Goal: Task Accomplishment & Management: Use online tool/utility

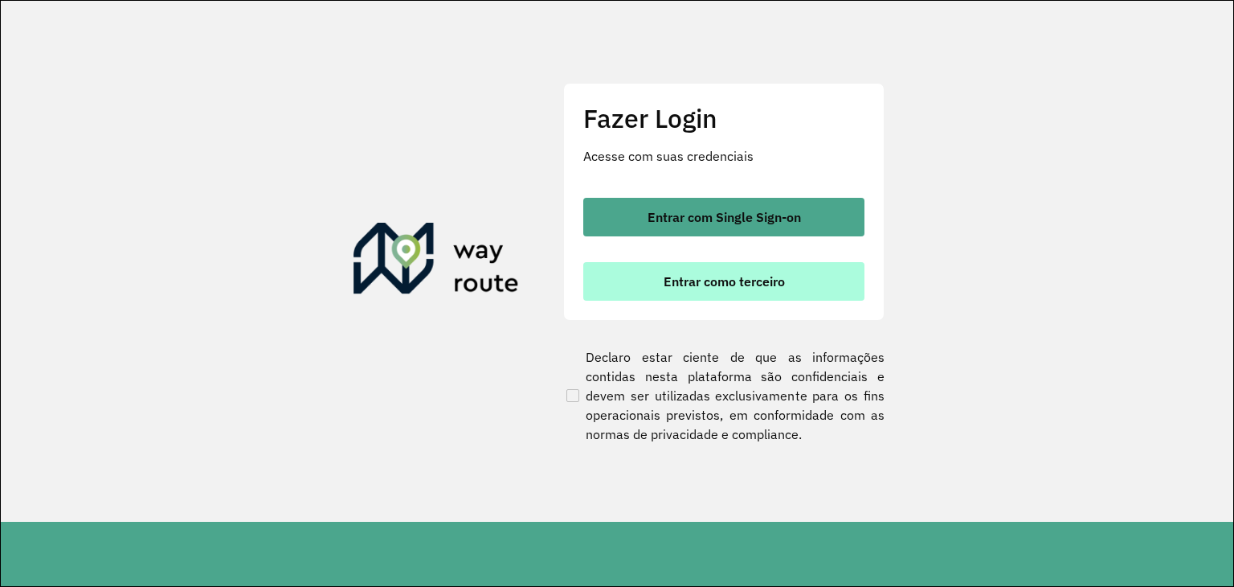
click at [775, 284] on span "Entrar como terceiro" at bounding box center [724, 281] width 121 height 13
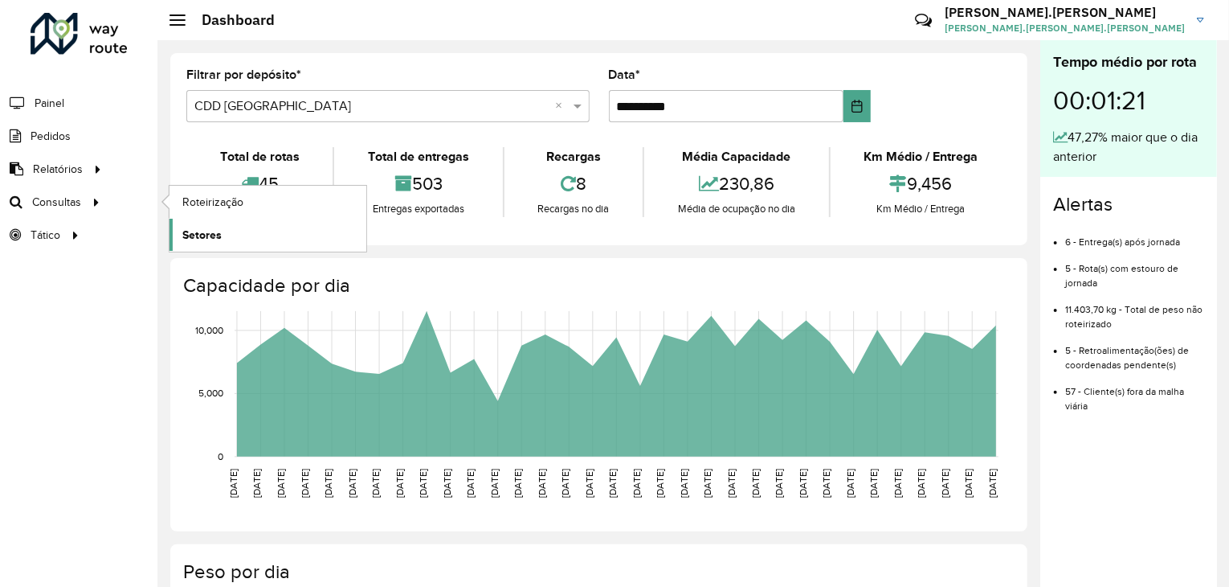
click at [212, 239] on span "Setores" at bounding box center [201, 235] width 39 height 17
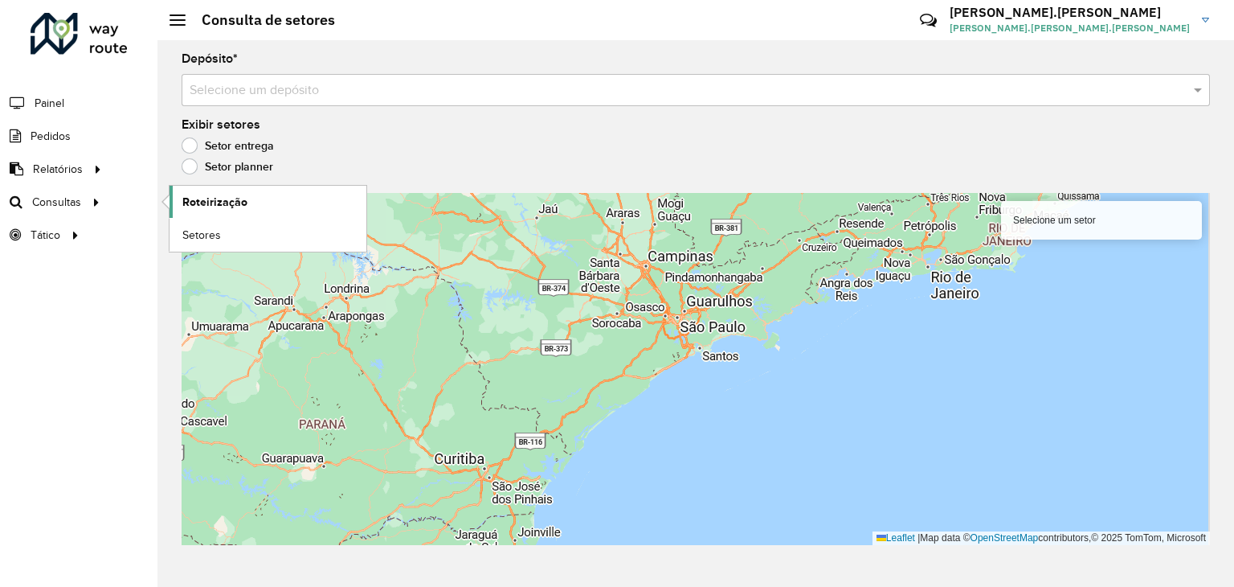
click at [202, 200] on span "Roteirização" at bounding box center [214, 202] width 65 height 17
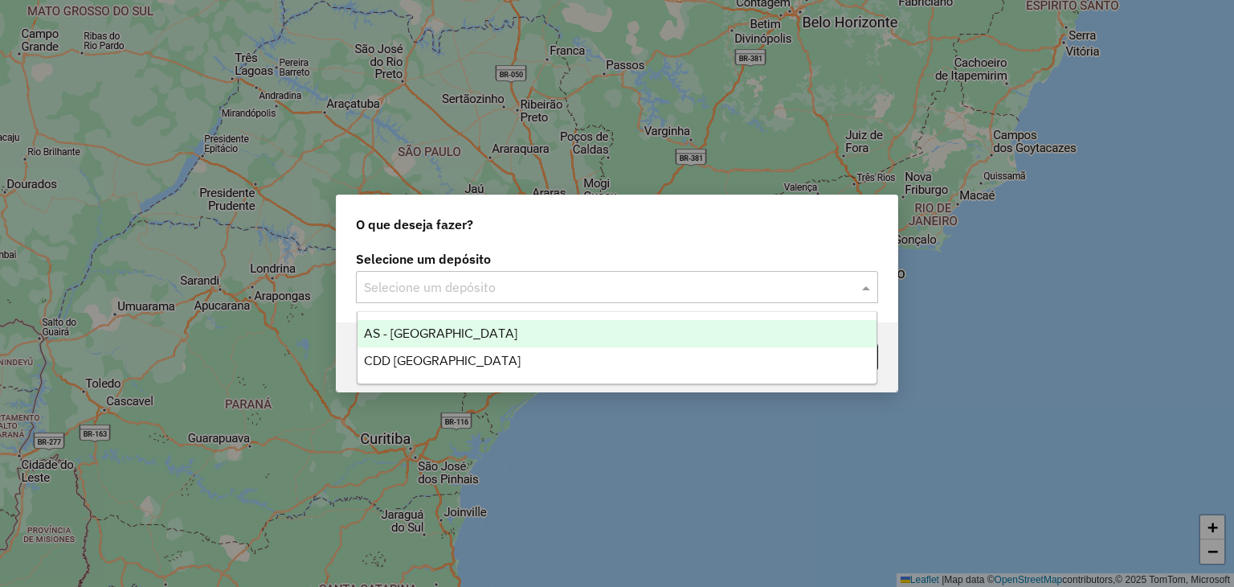
click at [644, 296] on input "text" at bounding box center [601, 287] width 474 height 19
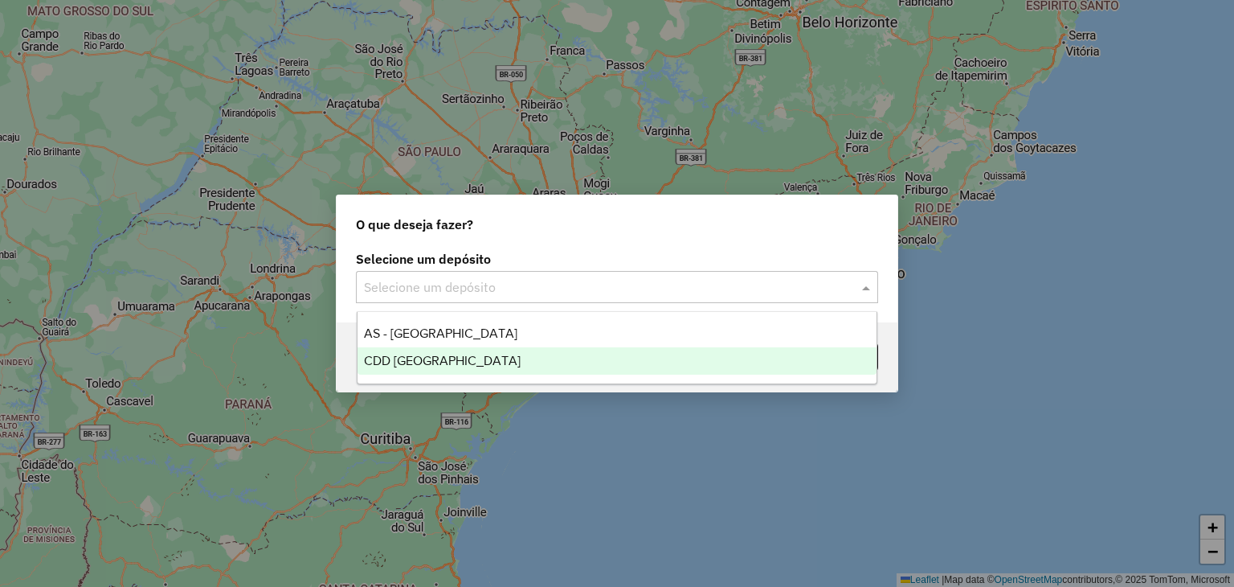
click at [575, 366] on div "CDD [GEOGRAPHIC_DATA]" at bounding box center [618, 360] width 520 height 27
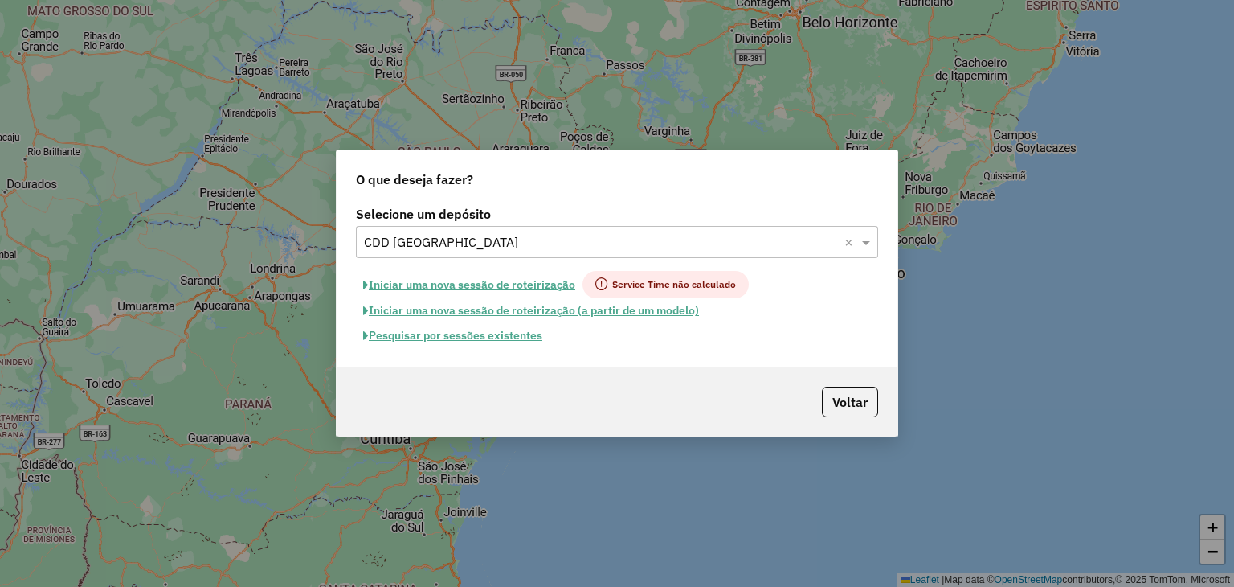
click at [456, 337] on button "Pesquisar por sessões existentes" at bounding box center [453, 335] width 194 height 25
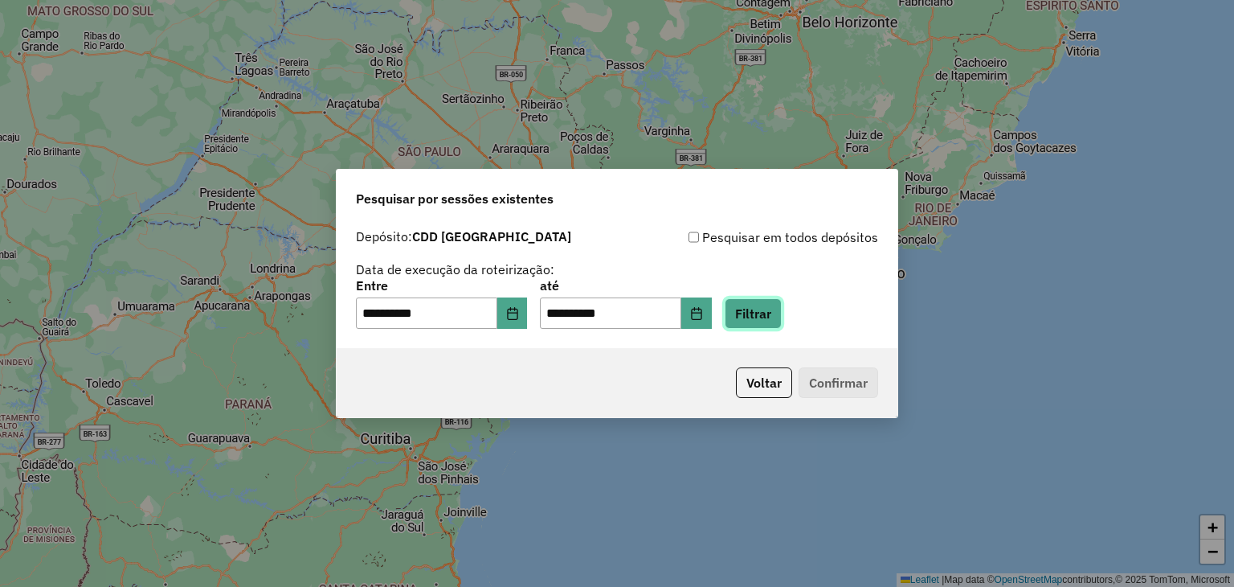
click at [774, 316] on button "Filtrar" at bounding box center [753, 313] width 57 height 31
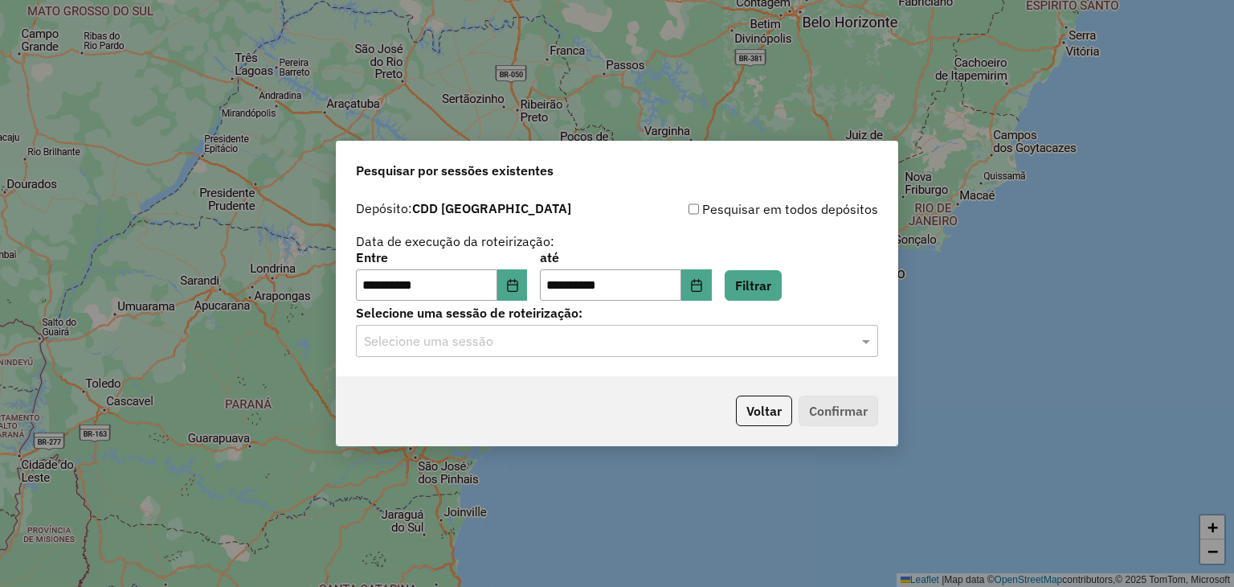
click at [648, 343] on input "text" at bounding box center [601, 341] width 474 height 19
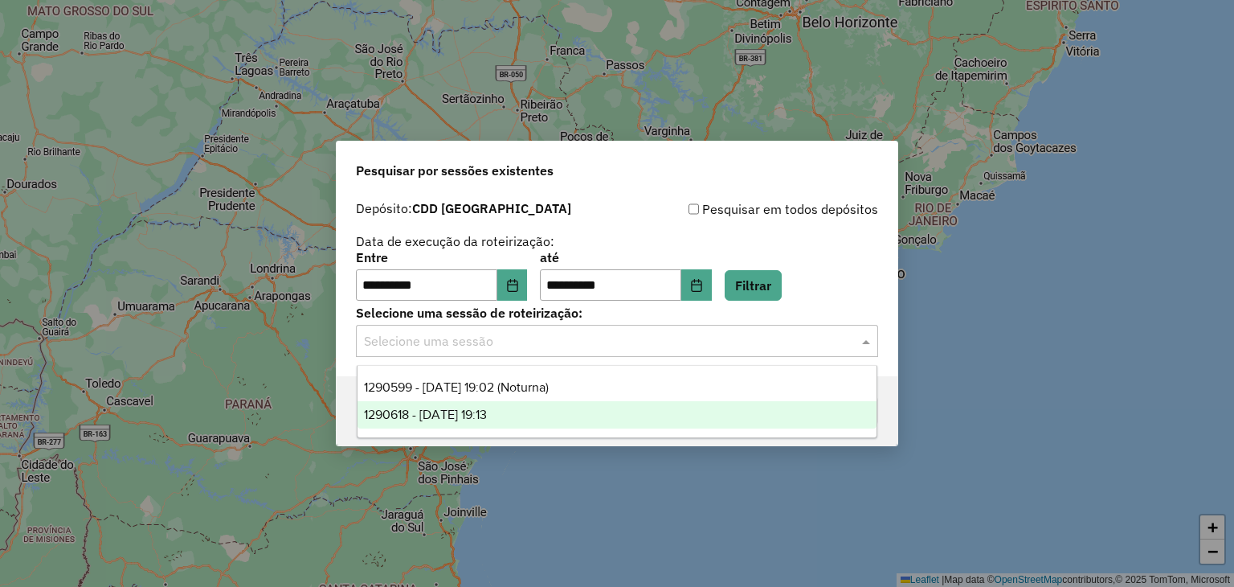
click at [566, 411] on div "1290618 - 08/10/2025 19:13" at bounding box center [618, 414] width 520 height 27
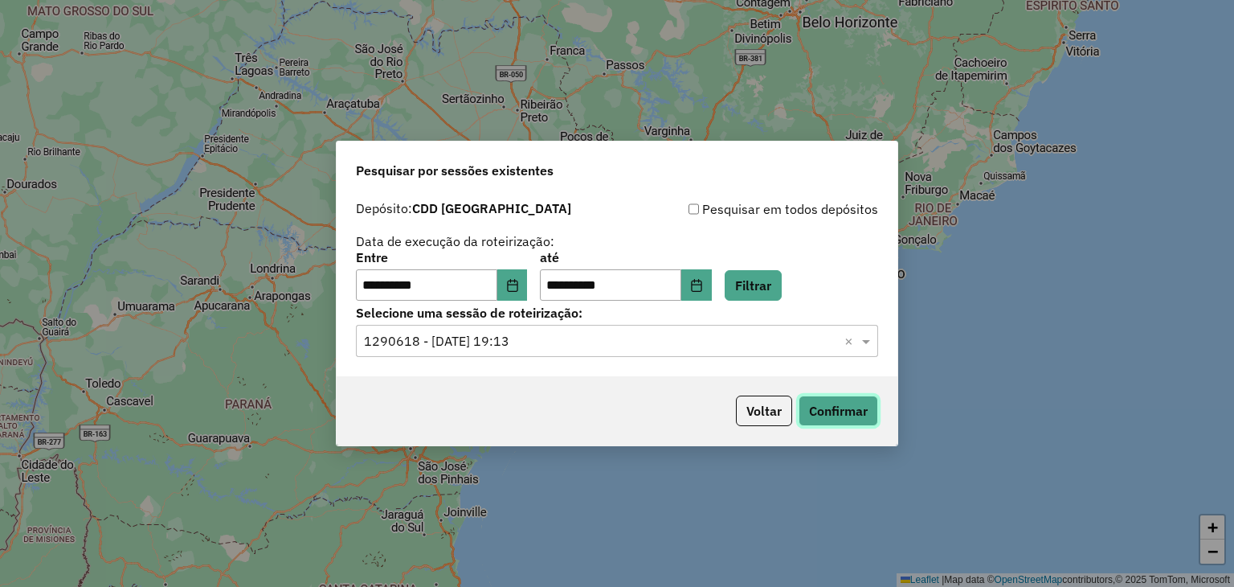
click at [852, 419] on button "Confirmar" at bounding box center [839, 410] width 80 height 31
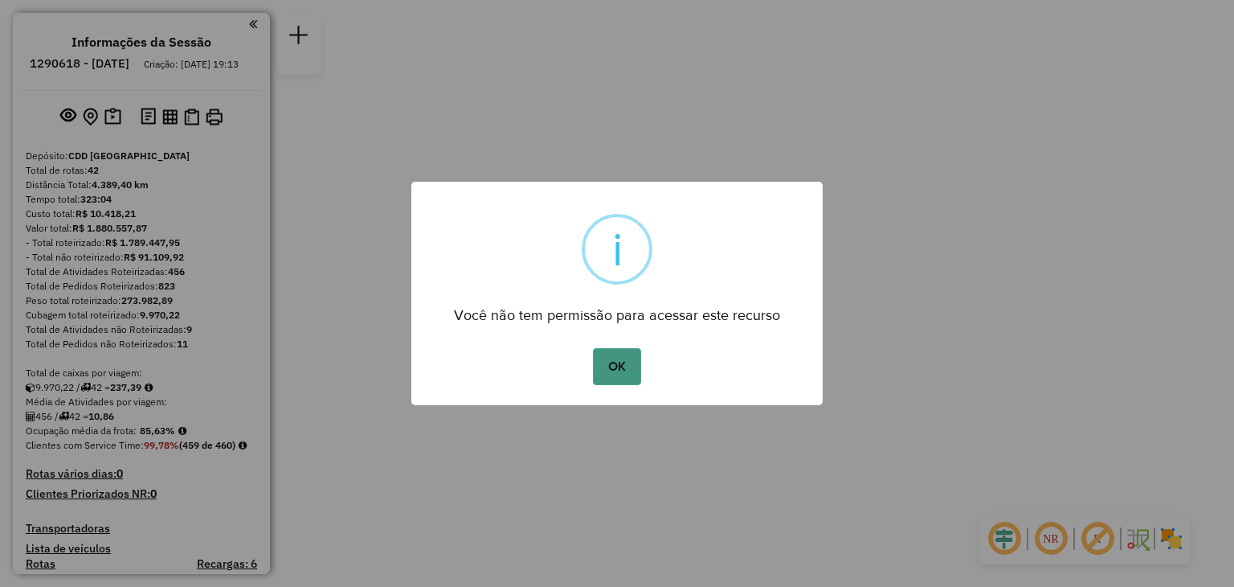
click at [625, 356] on button "OK" at bounding box center [616, 366] width 47 height 37
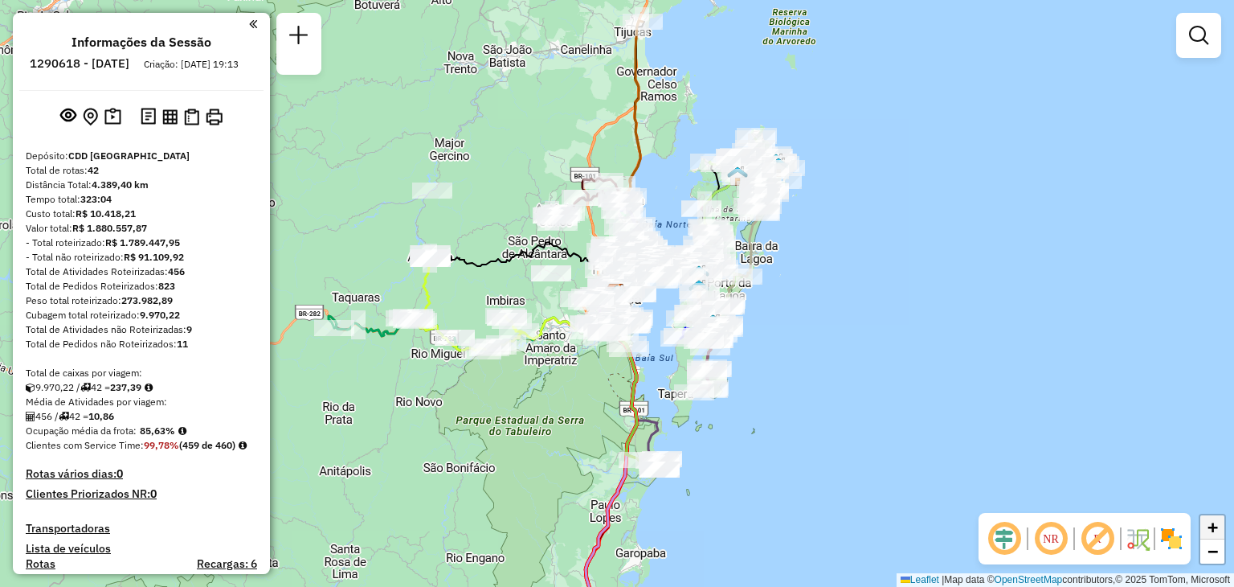
click at [1218, 521] on link "+" at bounding box center [1213, 527] width 24 height 24
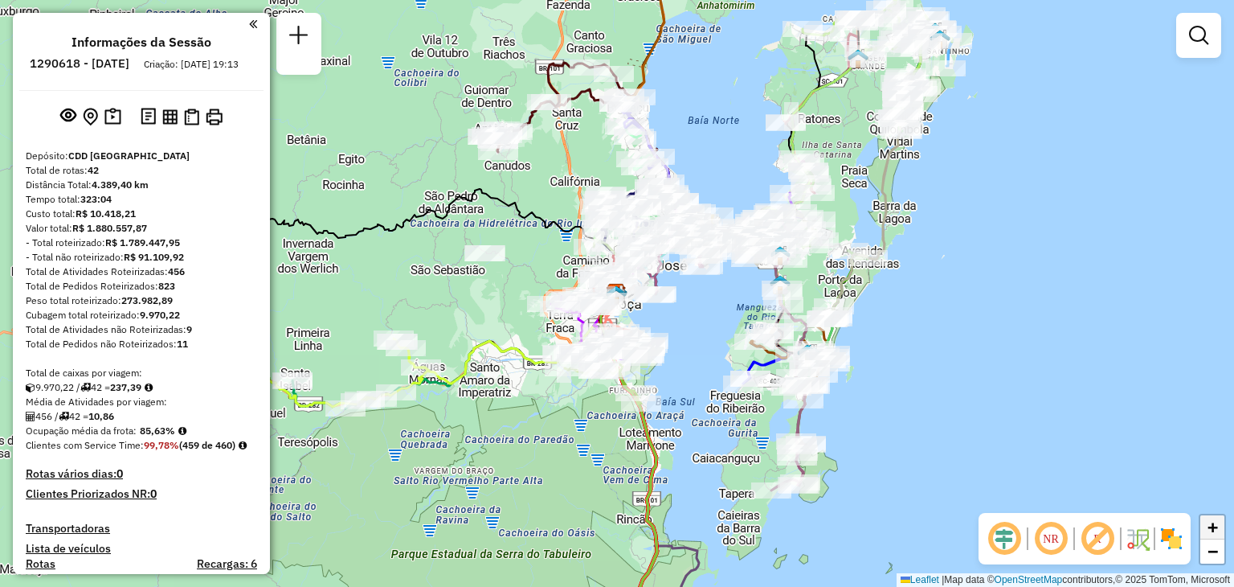
click at [1218, 521] on link "+" at bounding box center [1213, 527] width 24 height 24
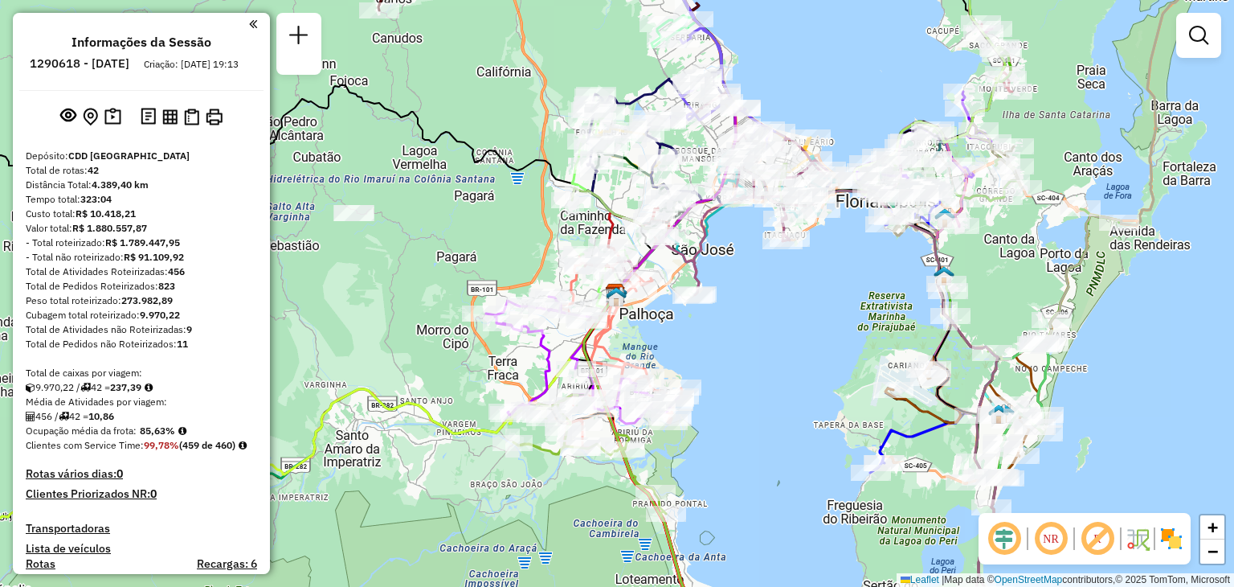
drag, startPoint x: 1122, startPoint y: 415, endPoint x: 1008, endPoint y: 369, distance: 122.5
select select "**********"
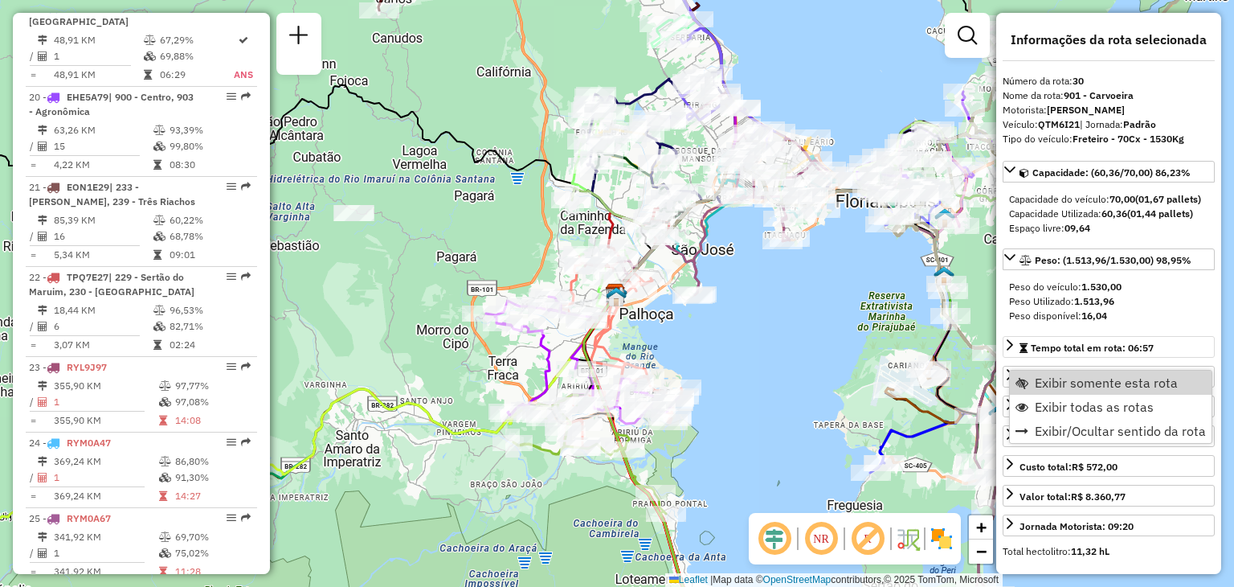
scroll to position [3185, 0]
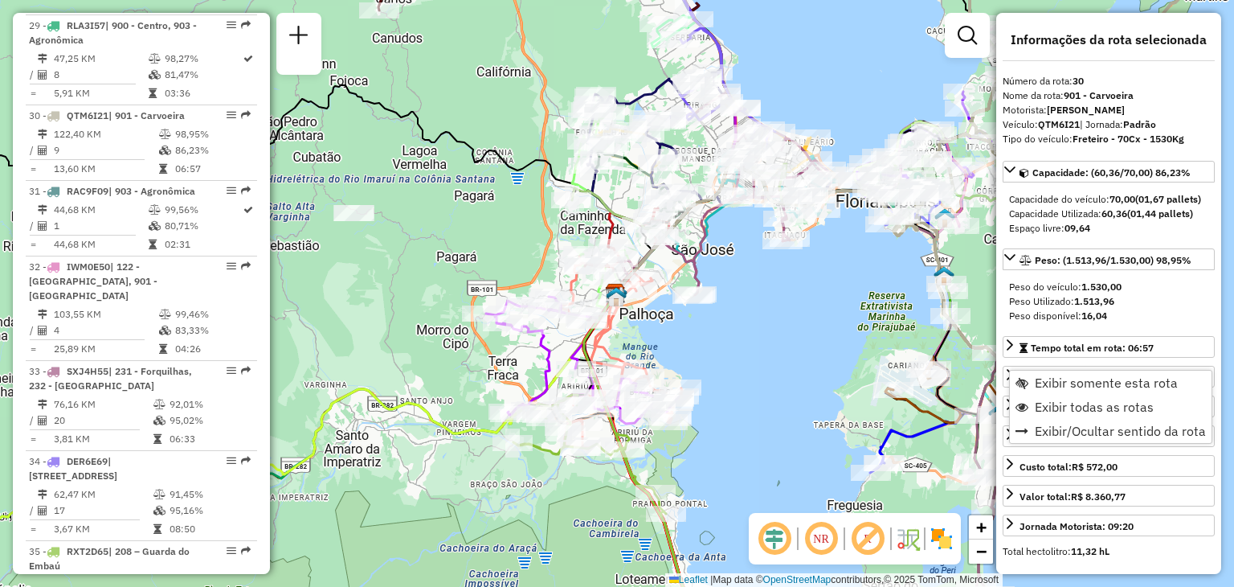
click at [868, 316] on div "Janela de atendimento Grade de atendimento Capacidade Transportadoras Veículos …" at bounding box center [617, 293] width 1234 height 587
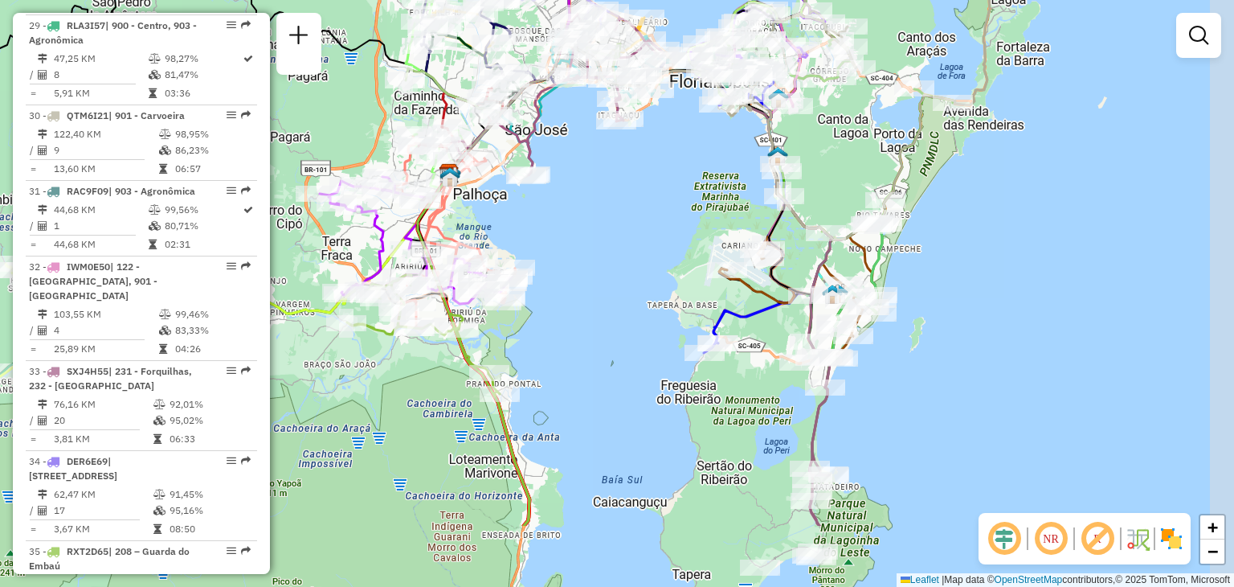
drag, startPoint x: 907, startPoint y: 358, endPoint x: 741, endPoint y: 239, distance: 204.9
click at [741, 239] on div "Janela de atendimento Grade de atendimento Capacidade Transportadoras Veículos …" at bounding box center [617, 293] width 1234 height 587
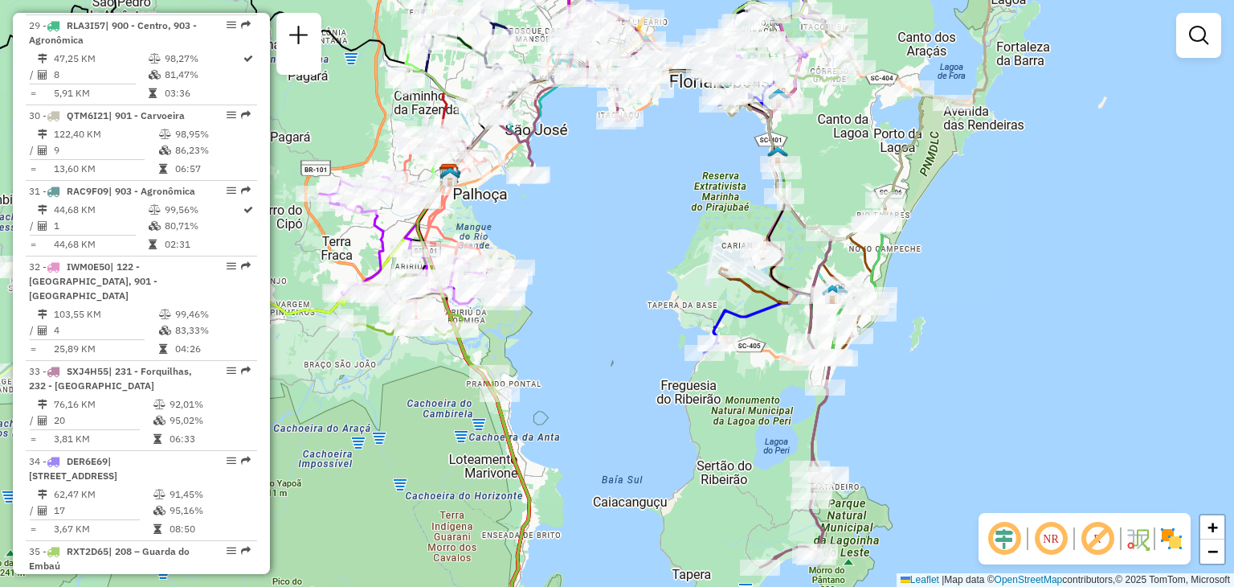
click at [1048, 540] on em at bounding box center [1051, 538] width 39 height 39
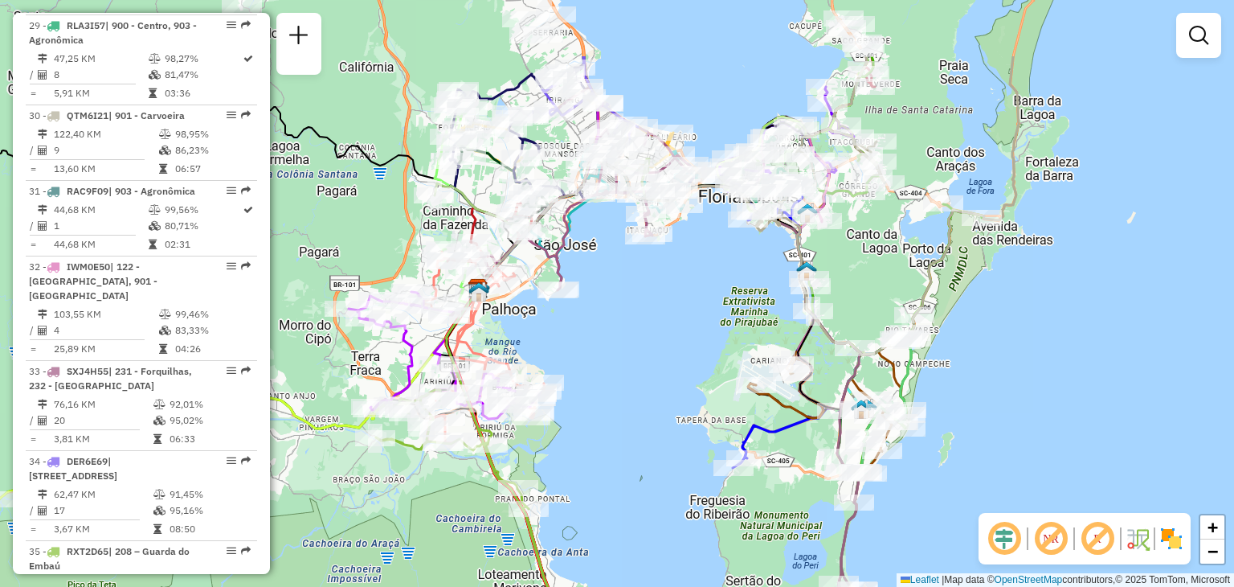
drag, startPoint x: 824, startPoint y: 193, endPoint x: 853, endPoint y: 308, distance: 118.5
click at [853, 308] on div "Janela de atendimento Grade de atendimento Capacidade Transportadoras Veículos …" at bounding box center [617, 293] width 1234 height 587
select select "**********"
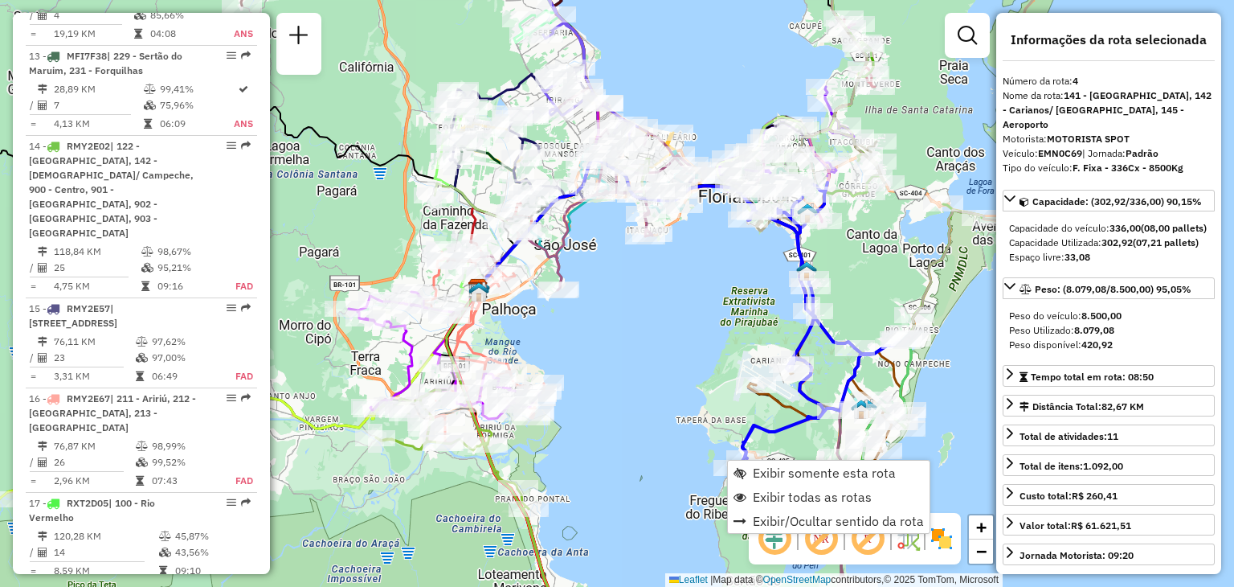
scroll to position [922, 0]
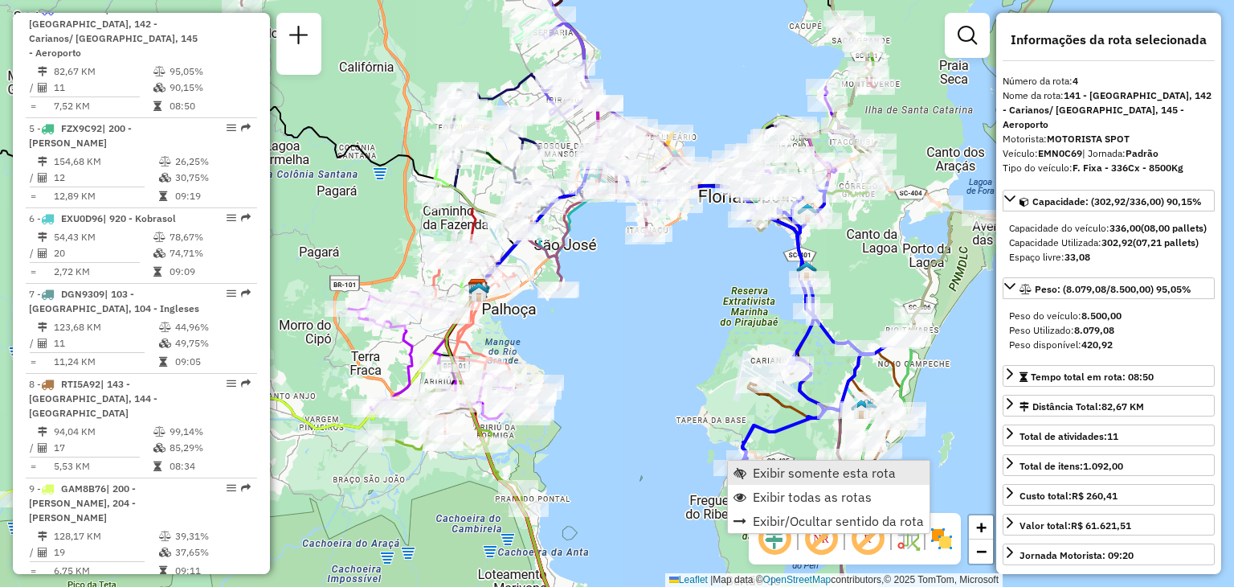
click at [823, 472] on span "Exibir somente esta rota" at bounding box center [824, 472] width 143 height 13
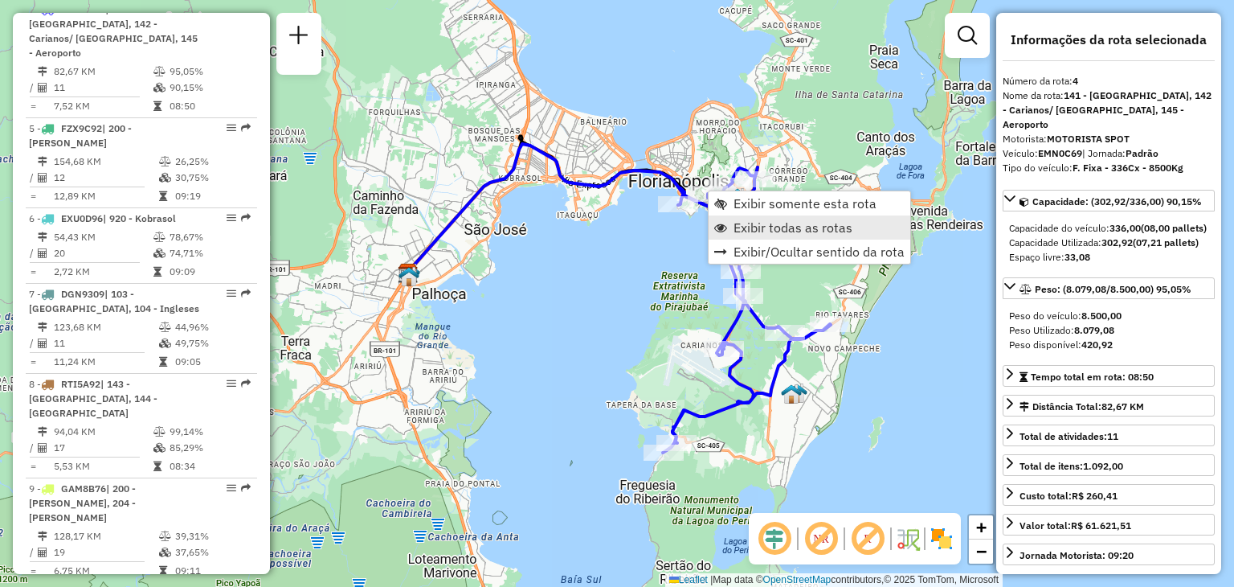
click at [761, 226] on span "Exibir todas as rotas" at bounding box center [793, 227] width 119 height 13
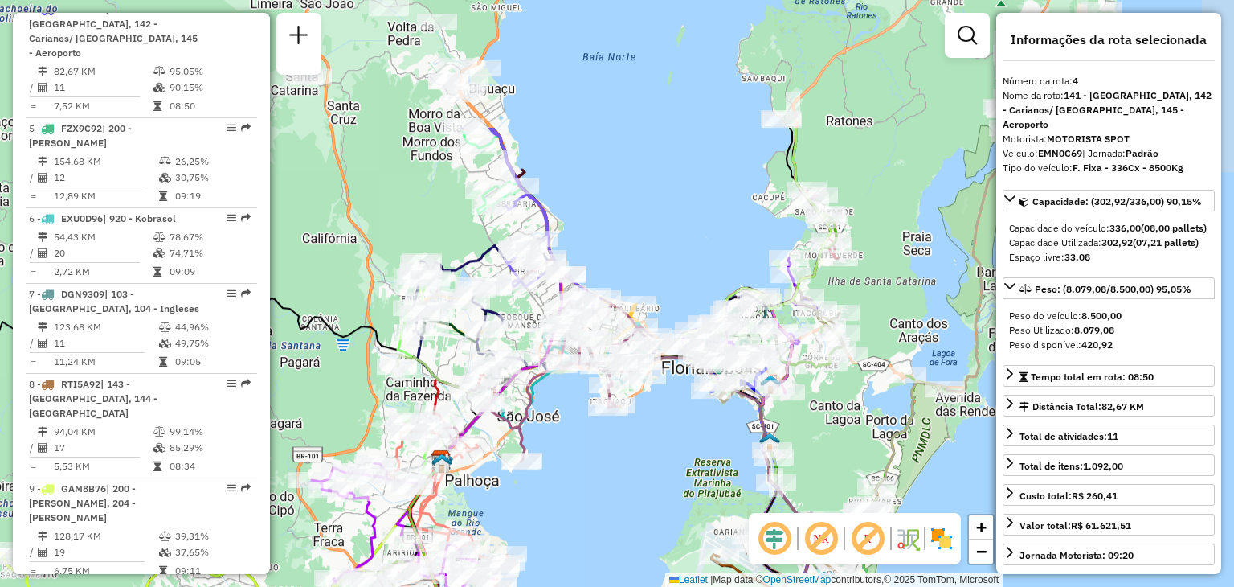
drag, startPoint x: 863, startPoint y: 117, endPoint x: 896, endPoint y: 303, distance: 189.3
click at [896, 303] on div "Janela de atendimento Grade de atendimento Capacidade Transportadoras Veículos …" at bounding box center [617, 293] width 1234 height 587
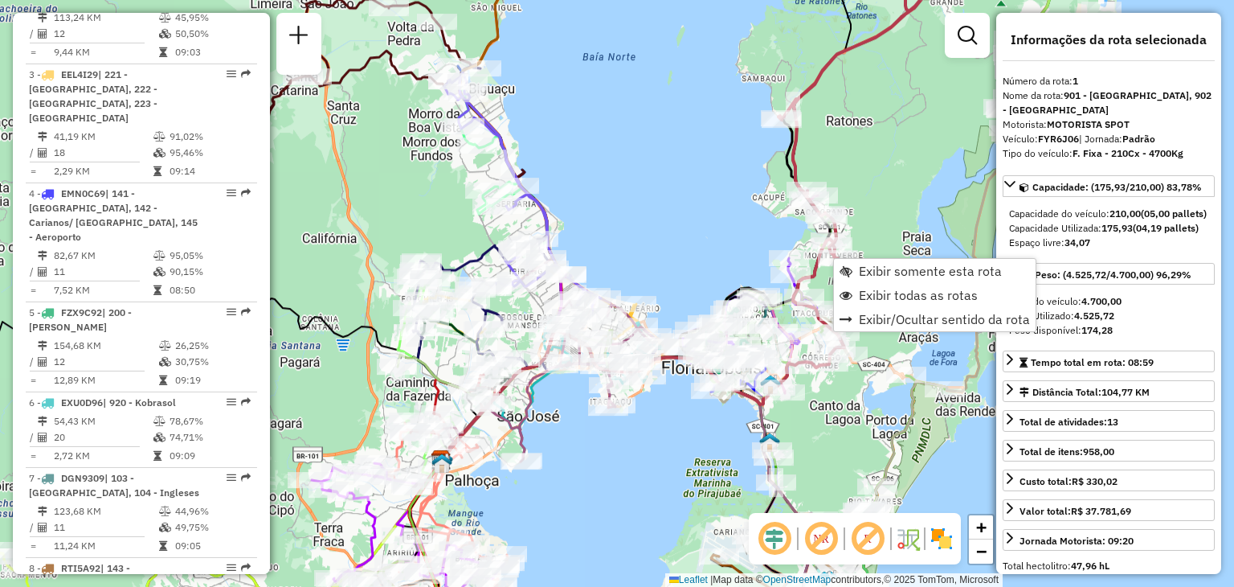
scroll to position [639, 0]
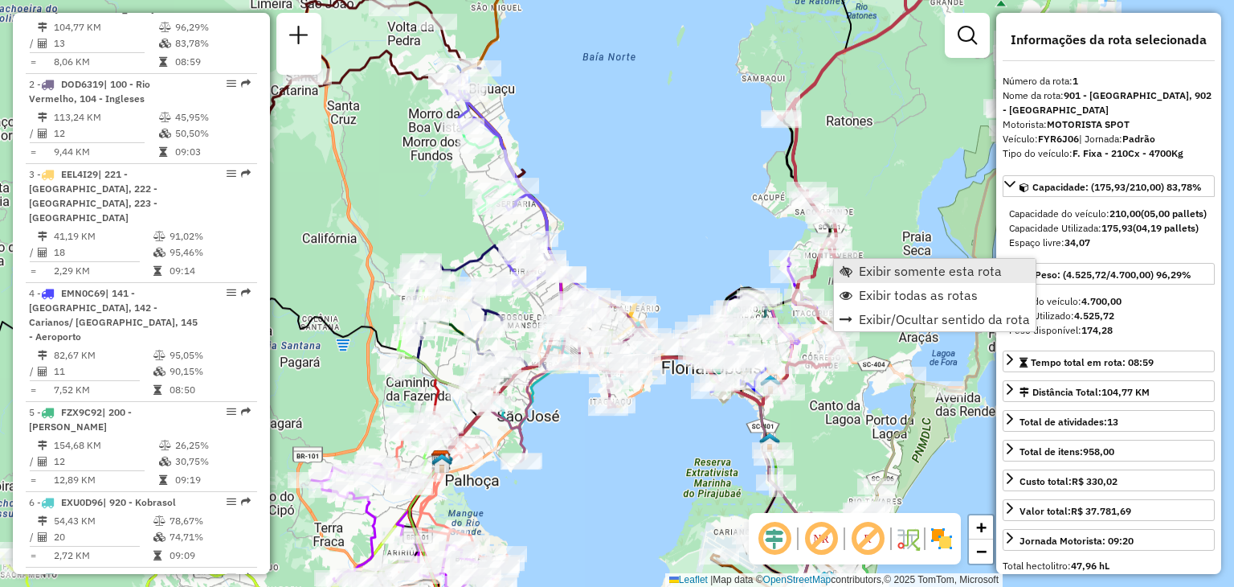
click at [897, 275] on span "Exibir somente esta rota" at bounding box center [930, 270] width 143 height 13
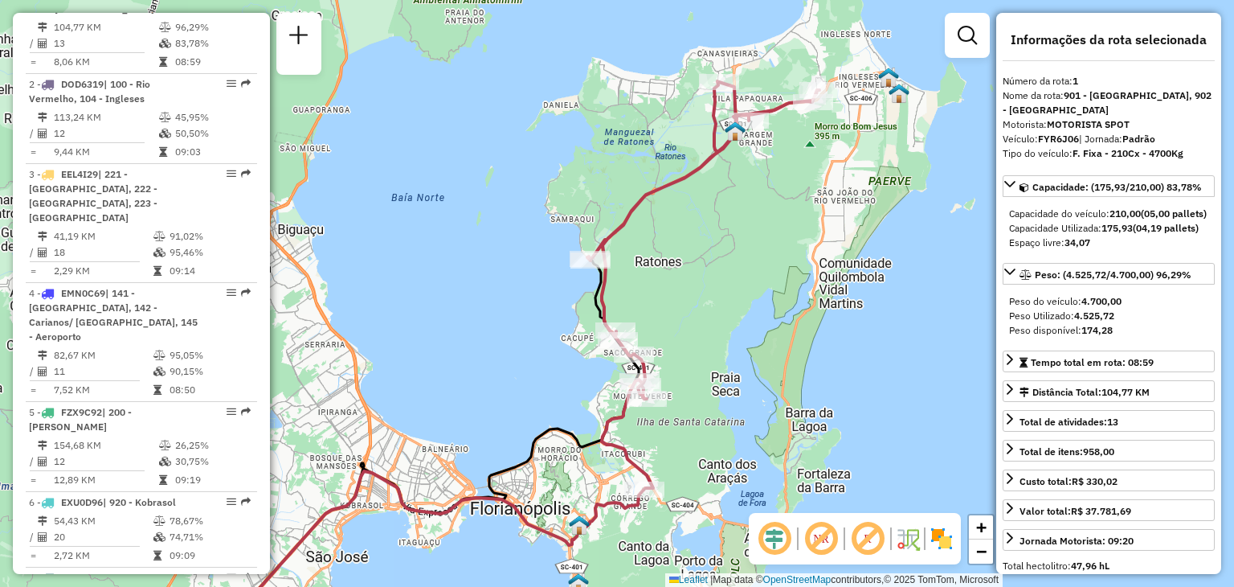
drag, startPoint x: 880, startPoint y: 254, endPoint x: 796, endPoint y: 306, distance: 99.2
click at [796, 306] on div "Janela de atendimento Grade de atendimento Capacidade Transportadoras Veículos …" at bounding box center [617, 293] width 1234 height 587
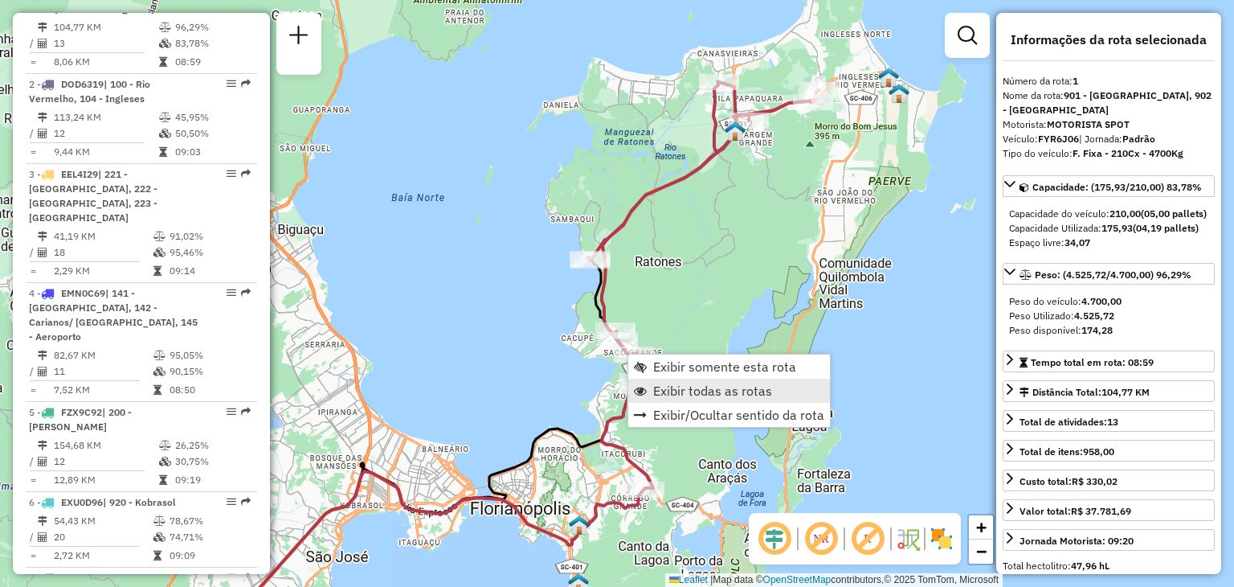
click at [692, 387] on span "Exibir todas as rotas" at bounding box center [712, 390] width 119 height 13
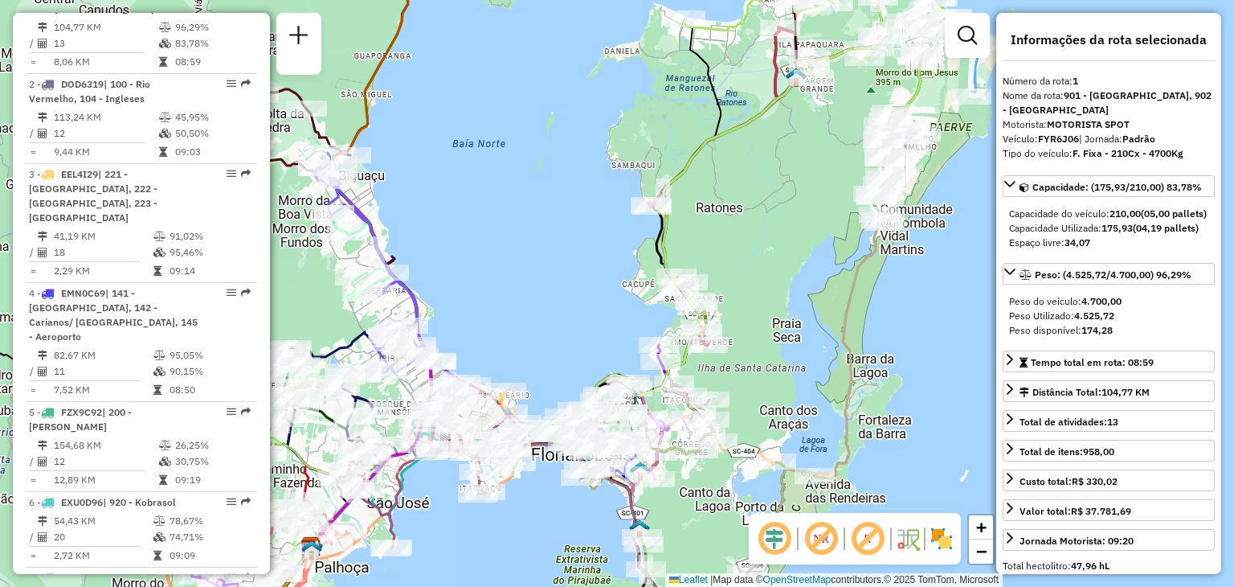
drag, startPoint x: 710, startPoint y: 467, endPoint x: 771, endPoint y: 413, distance: 81.4
click at [771, 413] on div "Janela de atendimento Grade de atendimento Capacidade Transportadoras Veículos …" at bounding box center [617, 293] width 1234 height 587
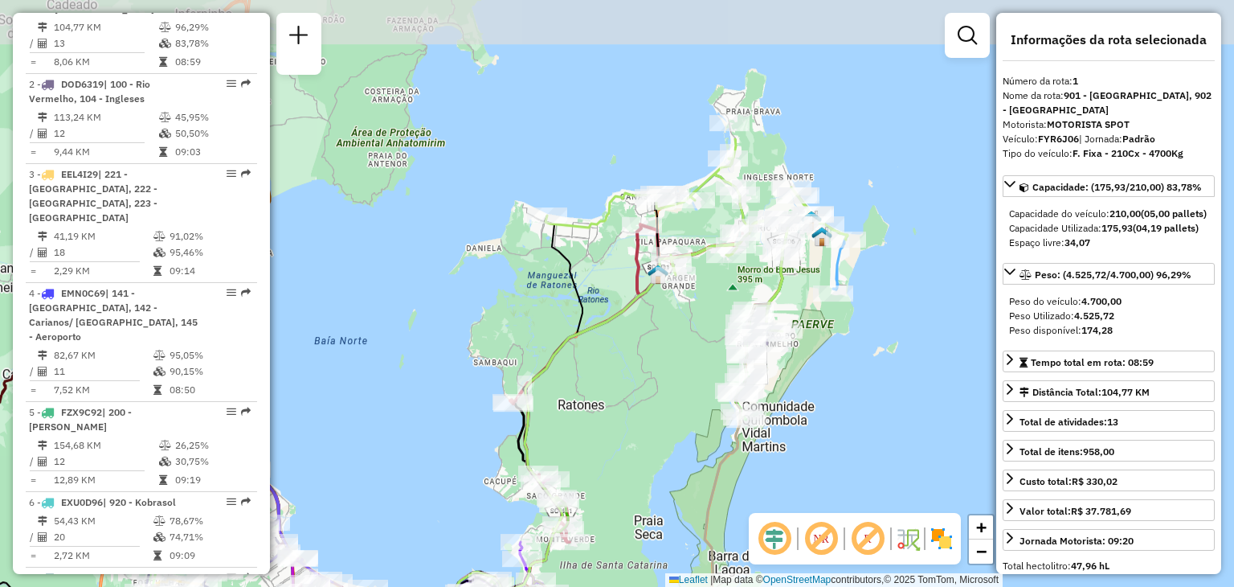
drag, startPoint x: 871, startPoint y: 289, endPoint x: 733, endPoint y: 486, distance: 240.5
click at [733, 486] on div "Janela de atendimento Grade de atendimento Capacidade Transportadoras Veículos …" at bounding box center [617, 293] width 1234 height 587
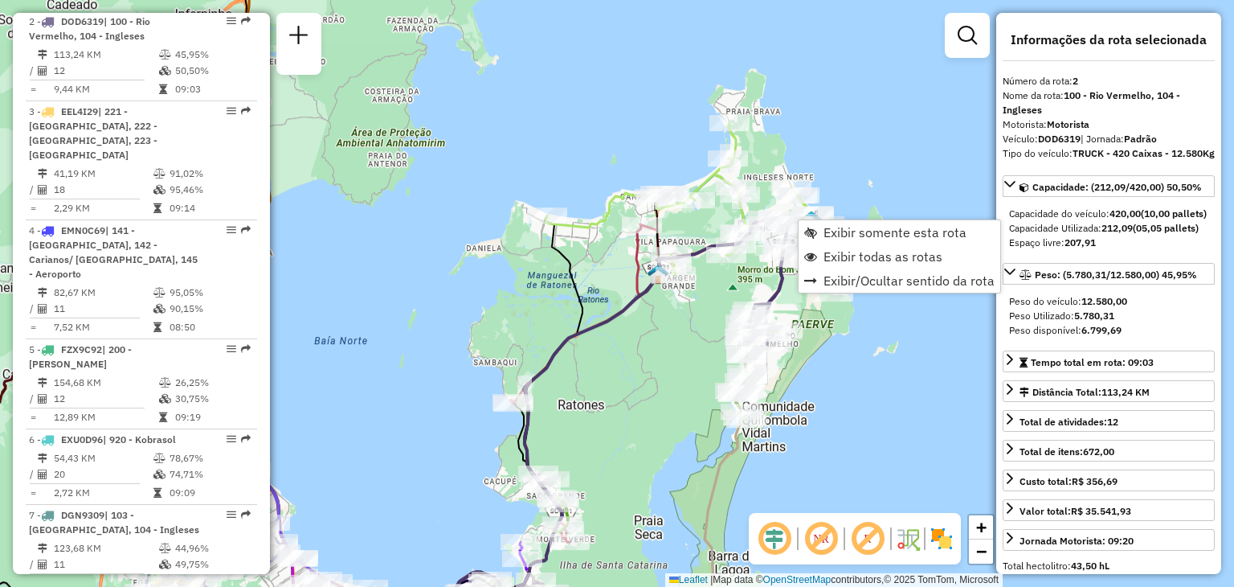
scroll to position [729, 0]
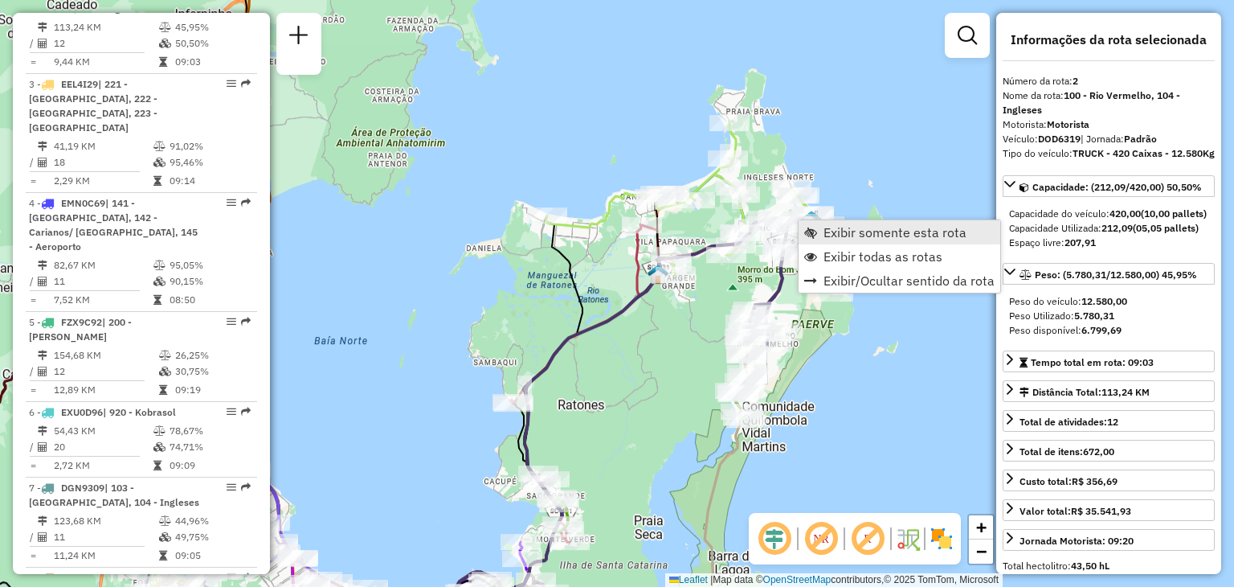
click at [849, 239] on span "Exibir somente esta rota" at bounding box center [895, 232] width 143 height 13
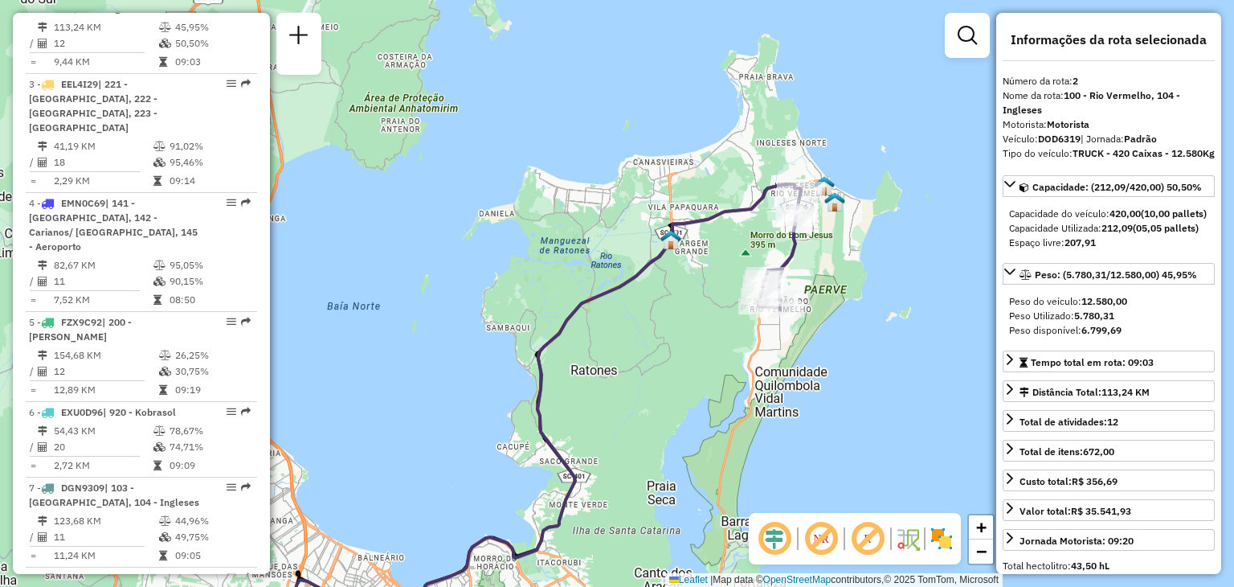
drag, startPoint x: 916, startPoint y: 223, endPoint x: 790, endPoint y: 380, distance: 201.2
click at [790, 380] on div "Janela de atendimento Grade de atendimento Capacidade Transportadoras Veículos …" at bounding box center [617, 293] width 1234 height 587
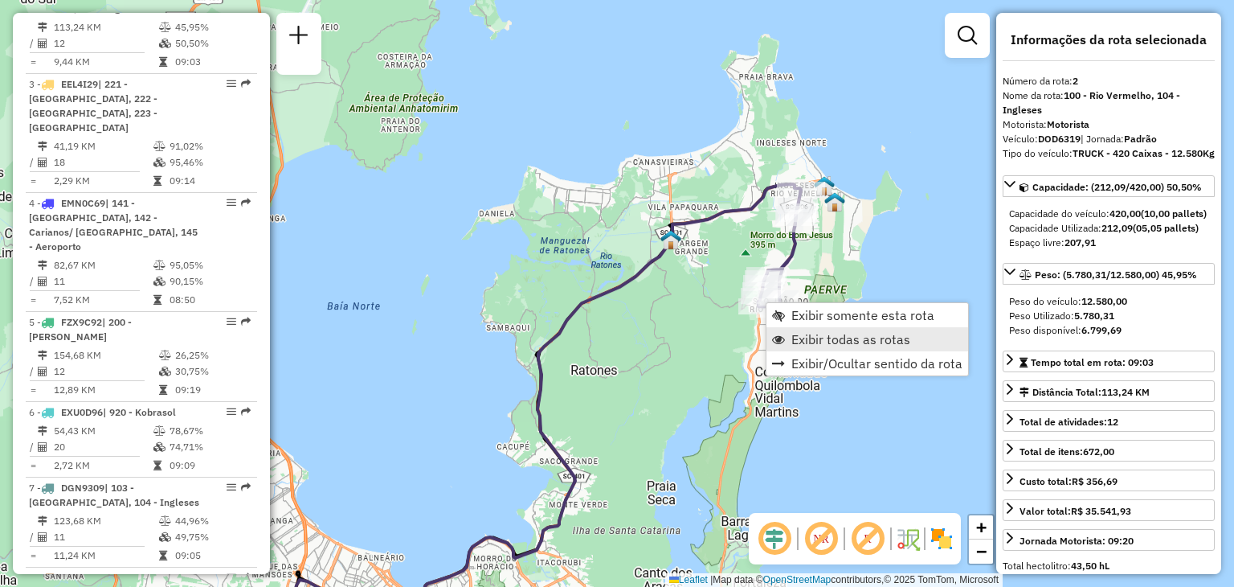
click at [820, 335] on span "Exibir todas as rotas" at bounding box center [850, 339] width 119 height 13
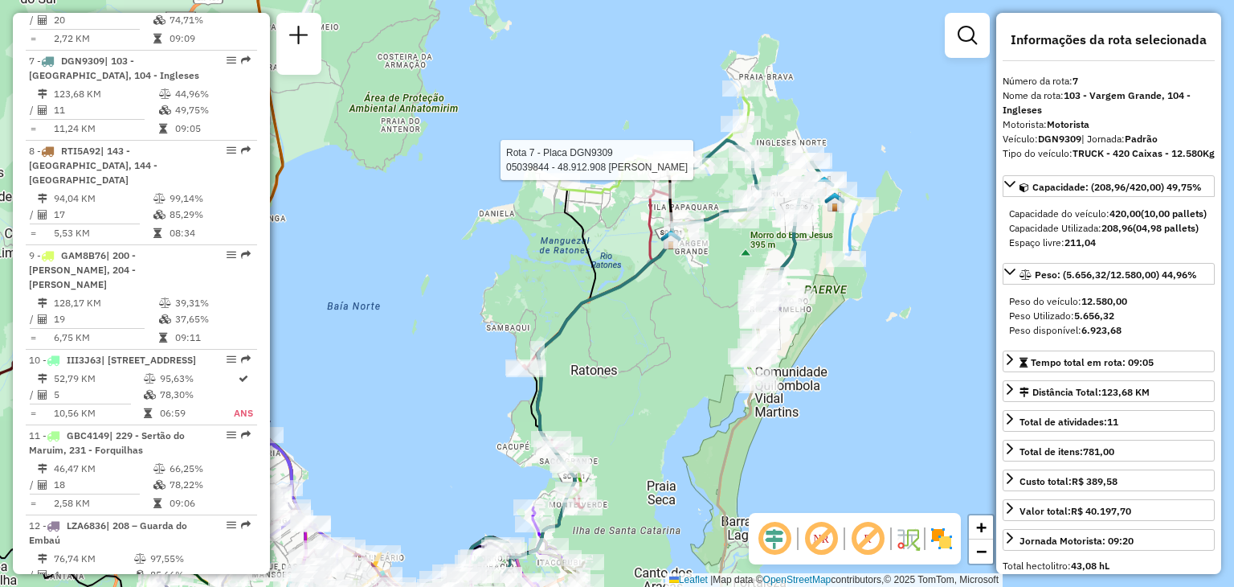
scroll to position [1178, 0]
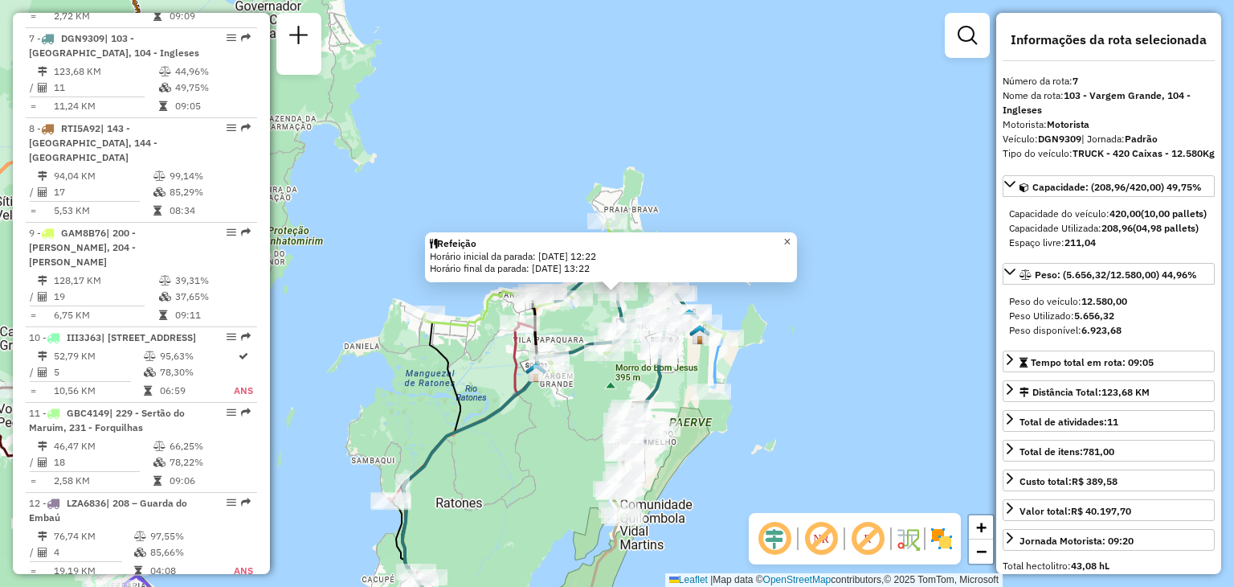
click at [791, 235] on span "×" at bounding box center [786, 242] width 7 height 14
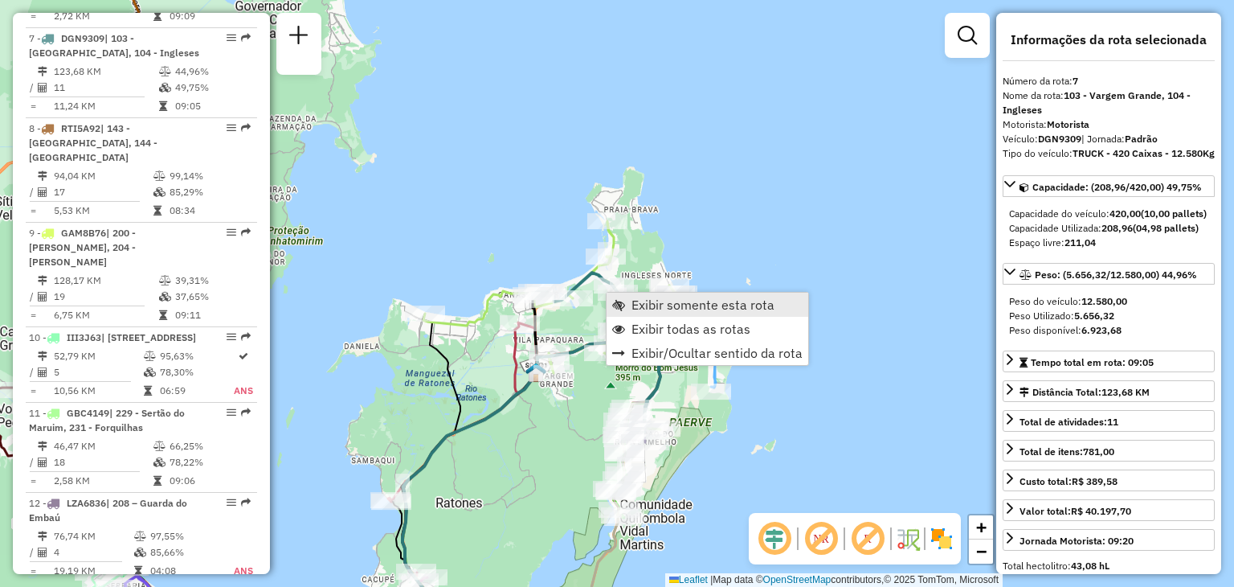
click at [694, 300] on span "Exibir somente esta rota" at bounding box center [703, 304] width 143 height 13
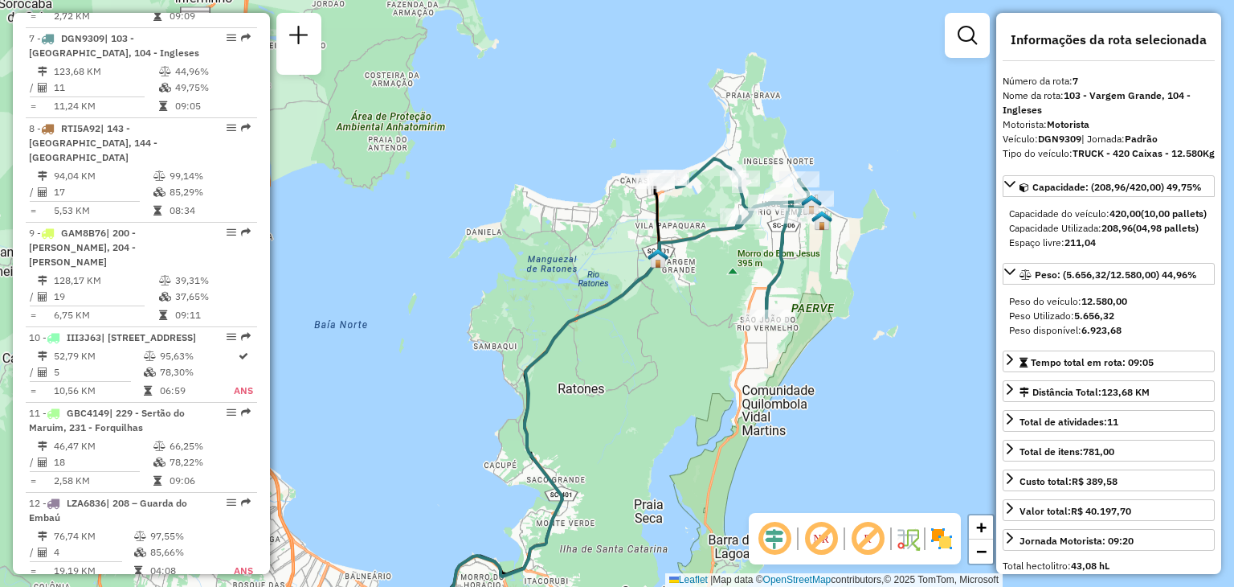
drag, startPoint x: 777, startPoint y: 177, endPoint x: 652, endPoint y: 329, distance: 197.5
click at [652, 329] on div "Janela de atendimento Grade de atendimento Capacidade Transportadoras Veículos …" at bounding box center [617, 293] width 1234 height 587
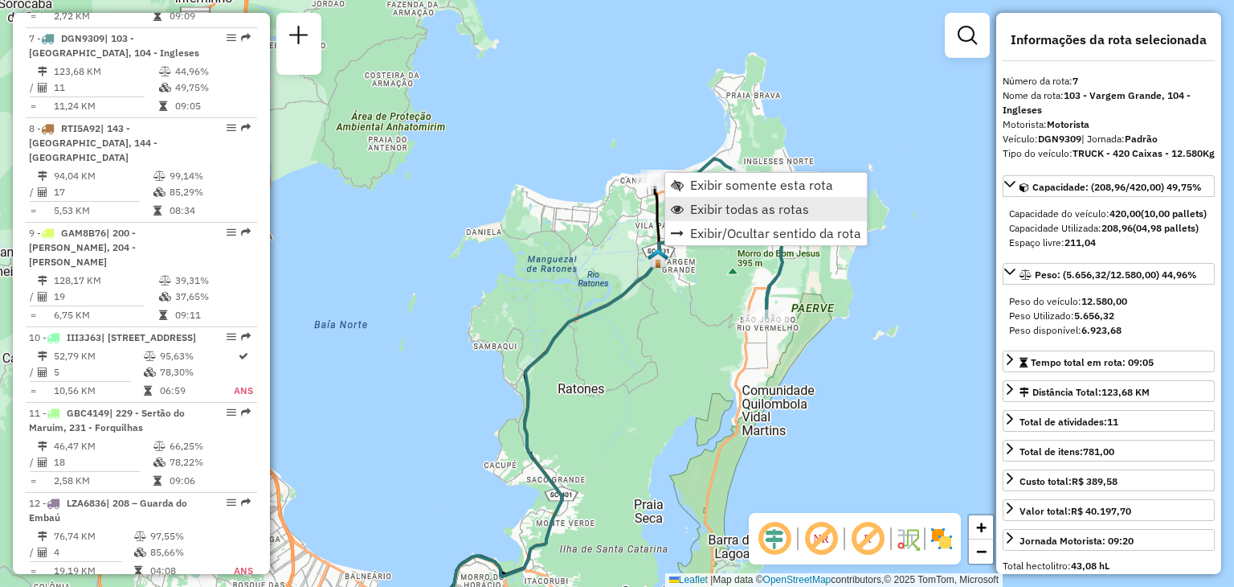
click at [748, 215] on span "Exibir todas as rotas" at bounding box center [749, 208] width 119 height 13
